Goal: Find specific page/section: Find specific page/section

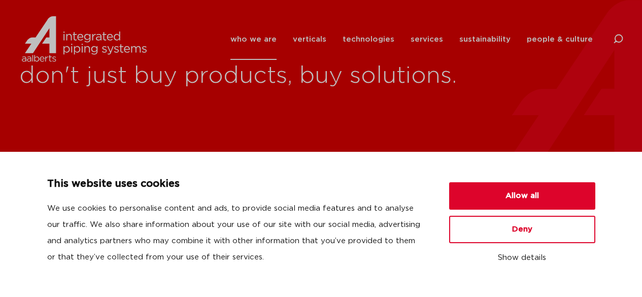
drag, startPoint x: 622, startPoint y: 36, endPoint x: 479, endPoint y: 71, distance: 147.4
click at [622, 36] on icon at bounding box center [618, 39] width 10 height 10
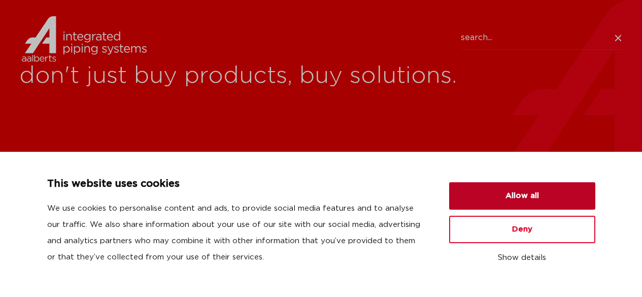
drag, startPoint x: 557, startPoint y: 198, endPoint x: 540, endPoint y: 151, distance: 50.2
click at [554, 195] on button "Allow all" at bounding box center [522, 195] width 146 height 27
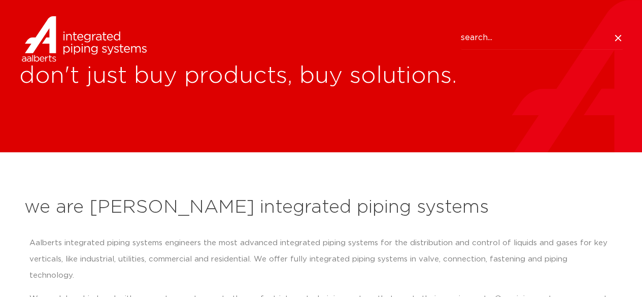
click at [499, 43] on input "Search" at bounding box center [541, 37] width 162 height 23
type input "apollo 119"
click button "Search" at bounding box center [0, 0] width 0 height 0
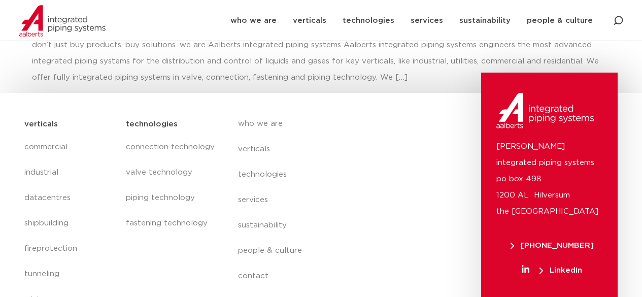
scroll to position [101, 0]
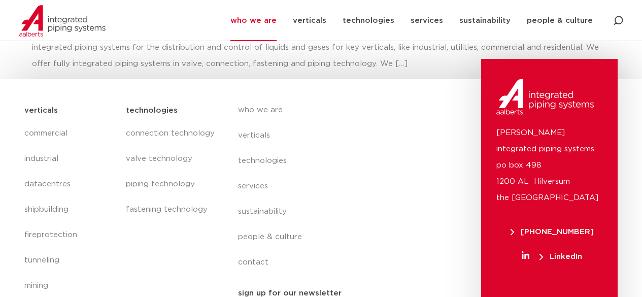
click at [266, 19] on link "who we are" at bounding box center [253, 20] width 46 height 41
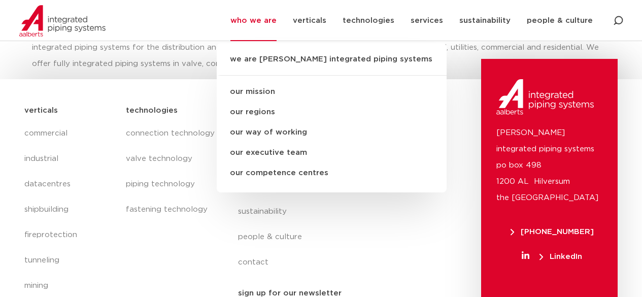
drag, startPoint x: 287, startPoint y: 26, endPoint x: 323, endPoint y: 17, distance: 37.6
click at [285, 26] on li "who we are we are [PERSON_NAME] integrated piping systems our mission our regio…" at bounding box center [257, 20] width 54 height 41
click at [325, 16] on link "verticals" at bounding box center [309, 20] width 33 height 41
